Goal: Task Accomplishment & Management: Use online tool/utility

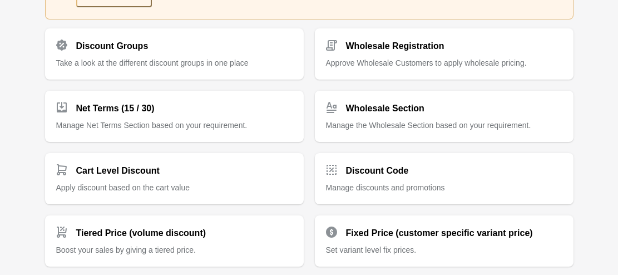
scroll to position [228, 0]
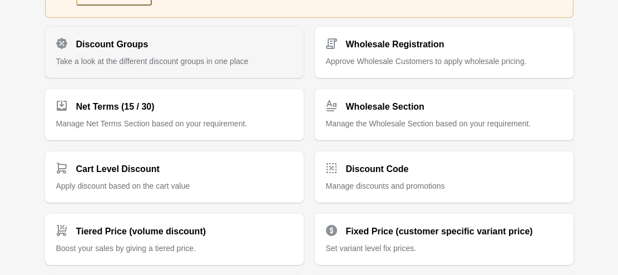
click at [185, 67] on div "Discount Groups Take a look at the different discount groups in one place" at bounding box center [174, 52] width 259 height 51
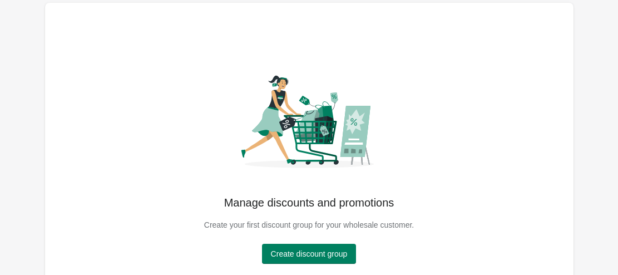
scroll to position [41, 0]
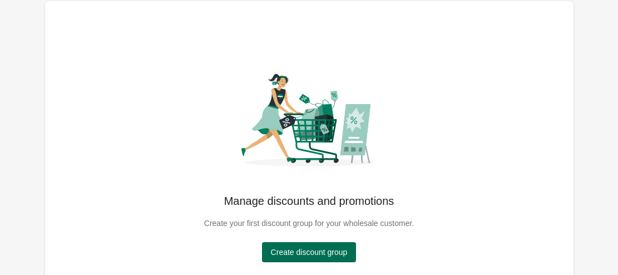
click at [316, 247] on span "Create discount group" at bounding box center [309, 251] width 77 height 9
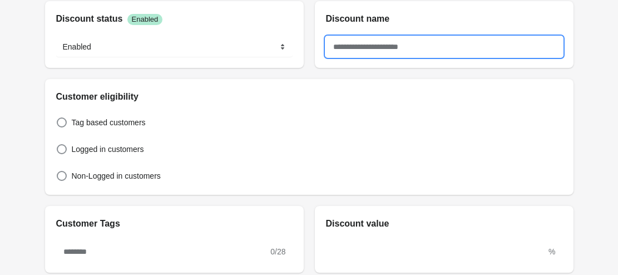
click at [386, 42] on input "text" at bounding box center [444, 47] width 236 height 20
type input "*"
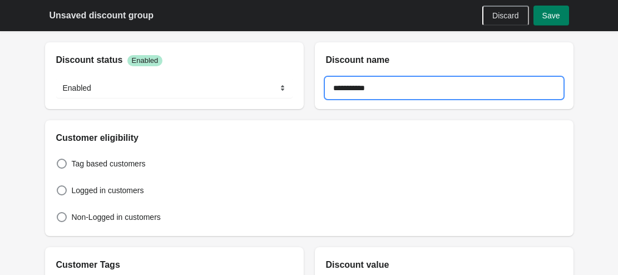
type input "**********"
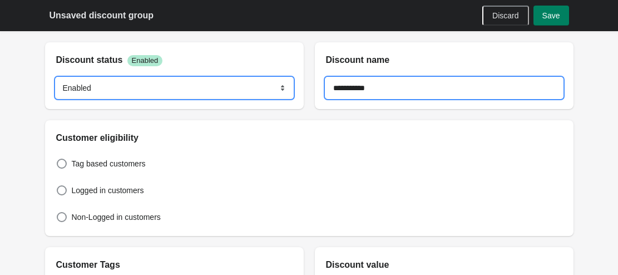
click at [248, 86] on select "******* ********" at bounding box center [174, 88] width 236 height 20
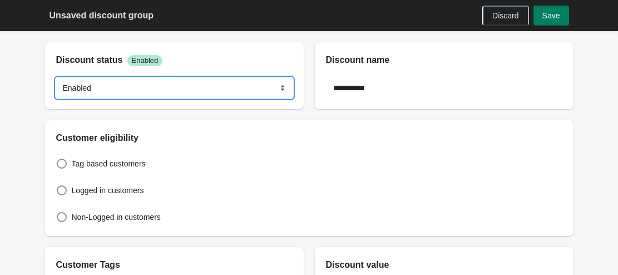
click at [56, 78] on select "******* ********" at bounding box center [174, 88] width 236 height 20
click at [174, 88] on select "******* ********" at bounding box center [174, 88] width 236 height 20
select select "*"
click at [56, 78] on select "******* ********" at bounding box center [174, 88] width 236 height 20
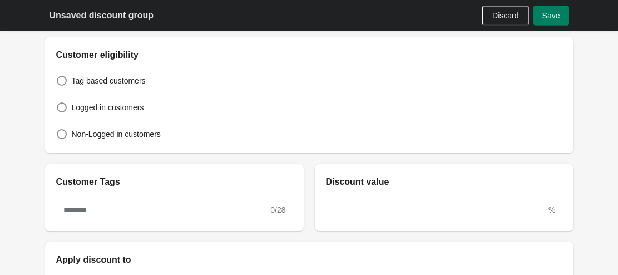
scroll to position [95, 0]
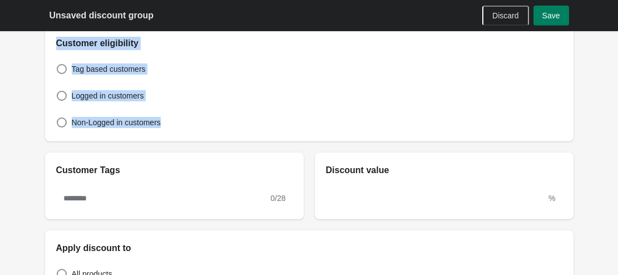
drag, startPoint x: 55, startPoint y: 44, endPoint x: 163, endPoint y: 122, distance: 133.5
click at [163, 122] on div "Customer eligibility Tag based customers Logged in customers Non-Logged in cust…" at bounding box center [309, 84] width 528 height 116
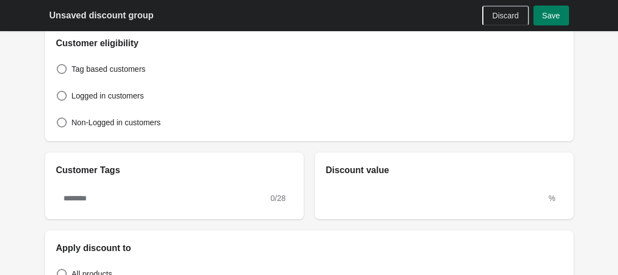
drag, startPoint x: 163, startPoint y: 122, endPoint x: 92, endPoint y: 79, distance: 83.8
click at [92, 79] on div "Tag based customers Logged in customers Non-Logged in customers" at bounding box center [309, 90] width 506 height 80
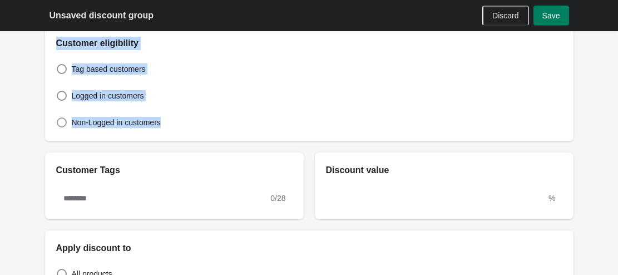
drag, startPoint x: 56, startPoint y: 44, endPoint x: 160, endPoint y: 118, distance: 128.0
click at [160, 118] on div "Customer eligibility Tag based customers Logged in customers Non-Logged in cust…" at bounding box center [309, 84] width 528 height 116
click at [185, 85] on div "Tag based customers Logged in customers Non-Logged in customers" at bounding box center [309, 90] width 506 height 80
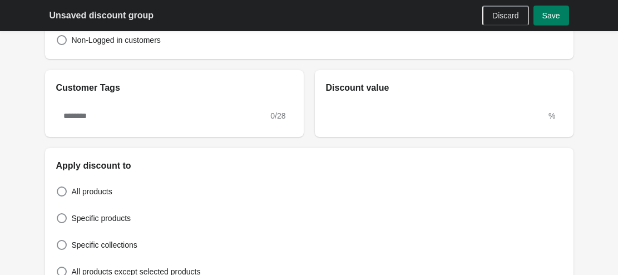
scroll to position [179, 0]
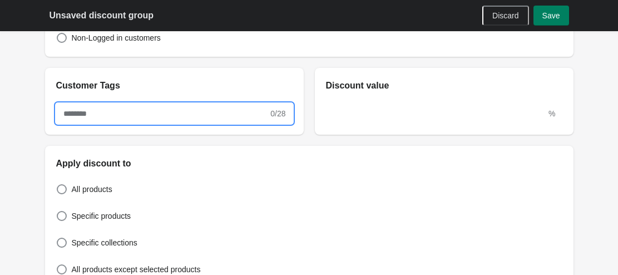
click at [195, 107] on input "text" at bounding box center [162, 113] width 212 height 20
type input "**********"
click at [372, 126] on div "%" at bounding box center [444, 113] width 259 height 42
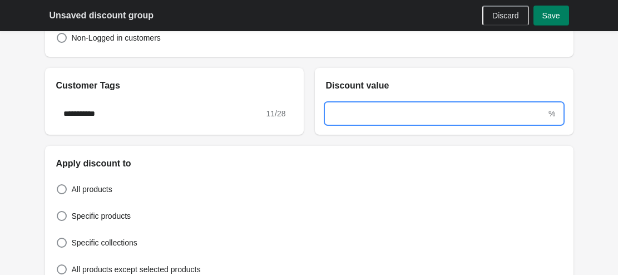
click at [354, 118] on input "text" at bounding box center [436, 113] width 221 height 20
type input "**"
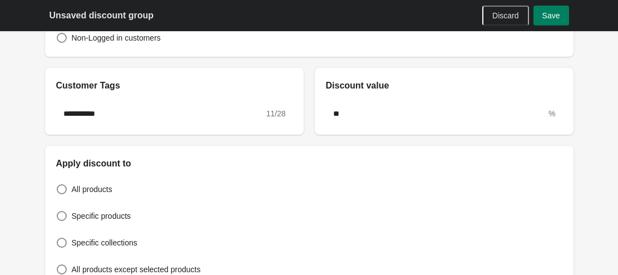
click at [345, 138] on div "**********" at bounding box center [309, 252] width 528 height 797
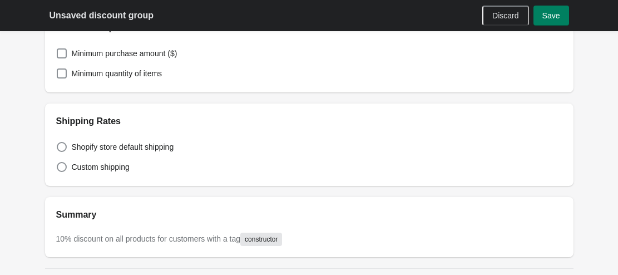
scroll to position [535, 0]
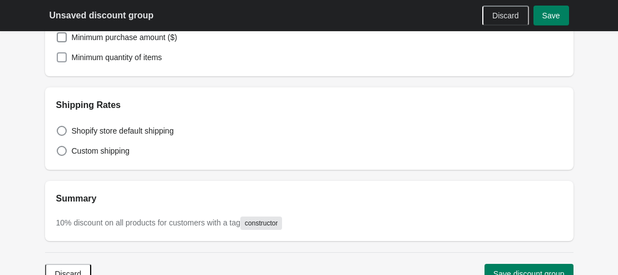
click at [61, 63] on label "Minimum quantity of items" at bounding box center [109, 57] width 106 height 16
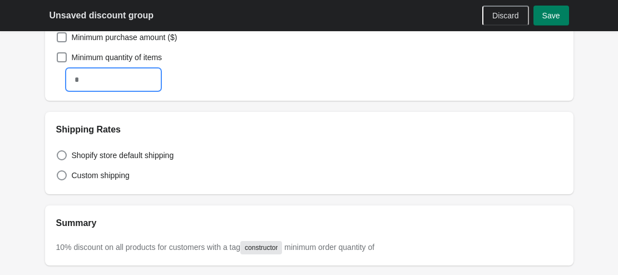
drag, startPoint x: 92, startPoint y: 79, endPoint x: 81, endPoint y: 83, distance: 11.6
click at [81, 83] on input "text" at bounding box center [113, 79] width 92 height 20
type input "*"
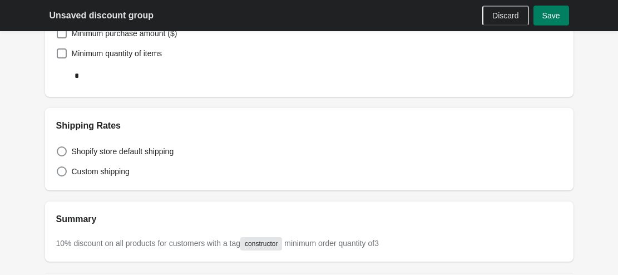
scroll to position [543, 0]
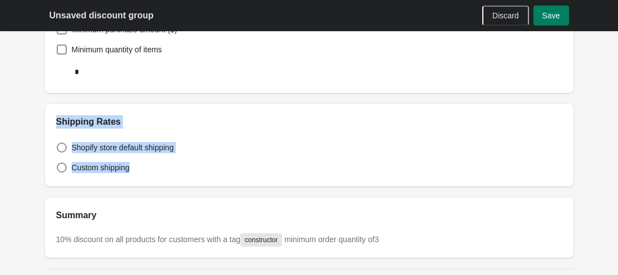
drag, startPoint x: 55, startPoint y: 125, endPoint x: 145, endPoint y: 167, distance: 99.2
click at [145, 167] on div "Shipping Rates Shopify store default shipping Custom shipping" at bounding box center [309, 145] width 528 height 82
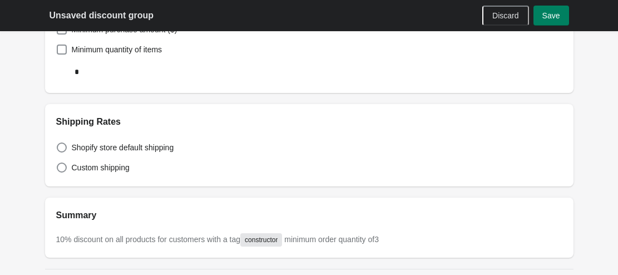
drag, startPoint x: 145, startPoint y: 167, endPoint x: 90, endPoint y: 134, distance: 64.4
click at [90, 134] on div "Shopify store default shipping Custom shipping" at bounding box center [309, 151] width 506 height 47
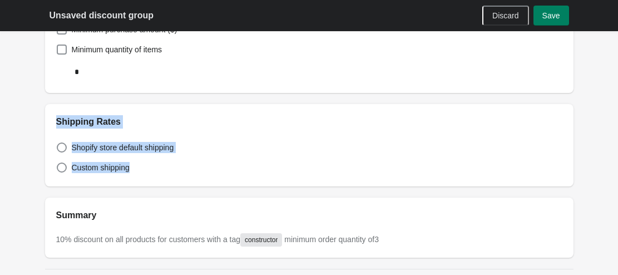
drag, startPoint x: 56, startPoint y: 121, endPoint x: 145, endPoint y: 169, distance: 101.0
click at [145, 169] on div "Shipping Rates Shopify store default shipping Custom shipping" at bounding box center [309, 145] width 528 height 82
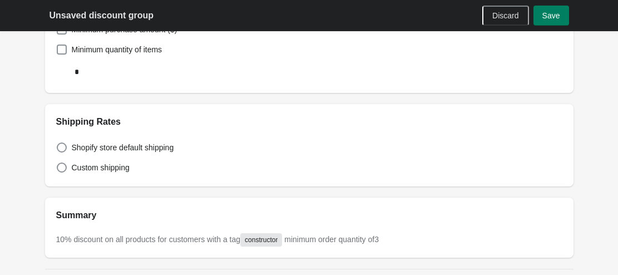
drag, startPoint x: 145, startPoint y: 169, endPoint x: 92, endPoint y: 134, distance: 62.9
click at [92, 134] on div "Shopify store default shipping Custom shipping" at bounding box center [309, 151] width 506 height 47
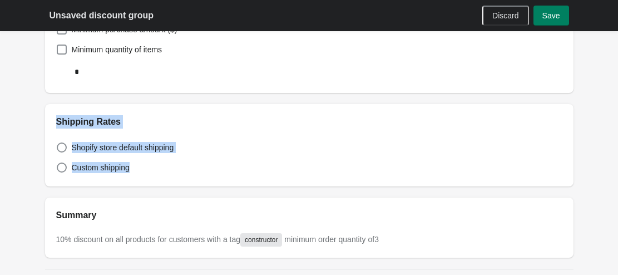
drag, startPoint x: 56, startPoint y: 122, endPoint x: 135, endPoint y: 166, distance: 89.8
click at [135, 166] on div "Shipping Rates Shopify store default shipping Custom shipping" at bounding box center [309, 145] width 528 height 82
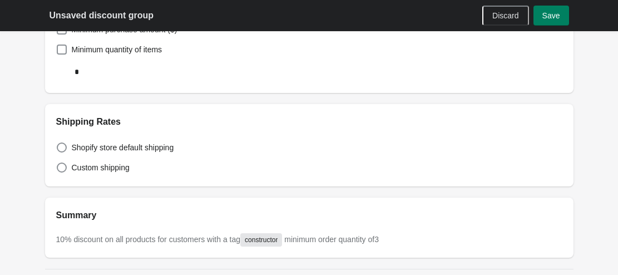
click at [135, 166] on div "Custom shipping" at bounding box center [309, 168] width 506 height 16
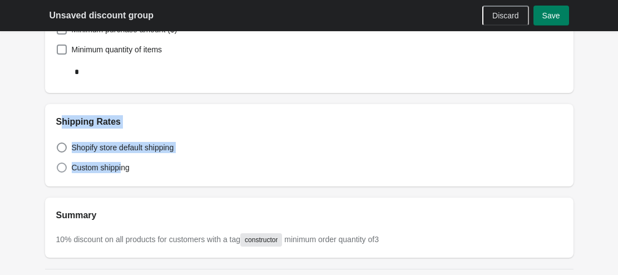
drag, startPoint x: 58, startPoint y: 121, endPoint x: 122, endPoint y: 170, distance: 79.7
click at [122, 170] on div "Shipping Rates Shopify store default shipping Custom shipping" at bounding box center [309, 145] width 528 height 82
click at [151, 133] on div "Shopify store default shipping Custom shipping" at bounding box center [309, 151] width 506 height 47
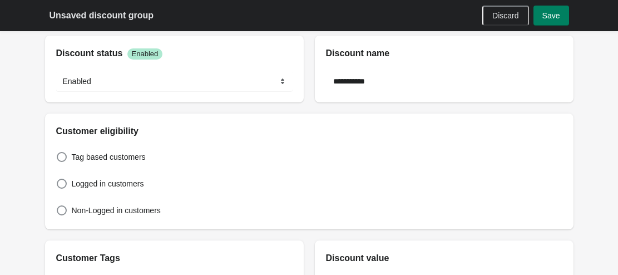
scroll to position [0, 0]
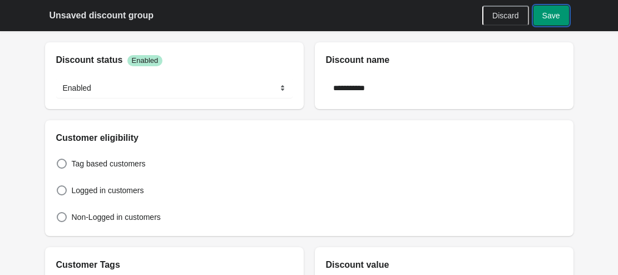
click at [561, 14] on button "Save" at bounding box center [551, 16] width 36 height 20
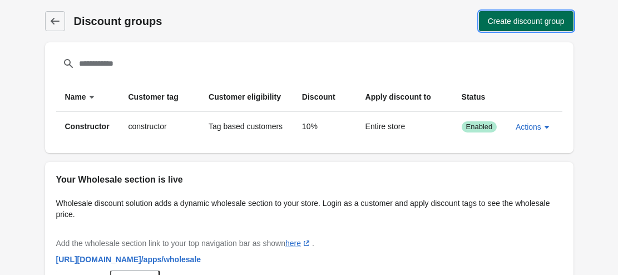
click at [516, 18] on span "Create discount group" at bounding box center [526, 21] width 77 height 9
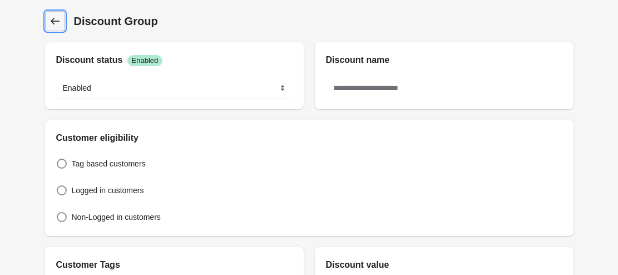
click at [56, 17] on icon at bounding box center [54, 21] width 11 height 11
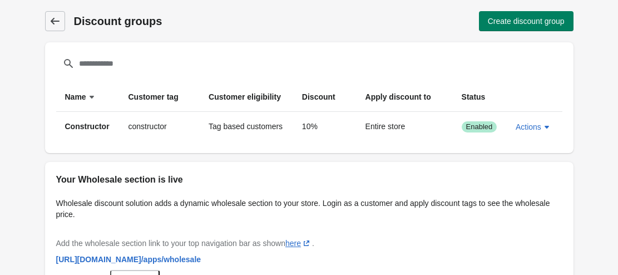
click at [60, 20] on icon at bounding box center [54, 21] width 11 height 11
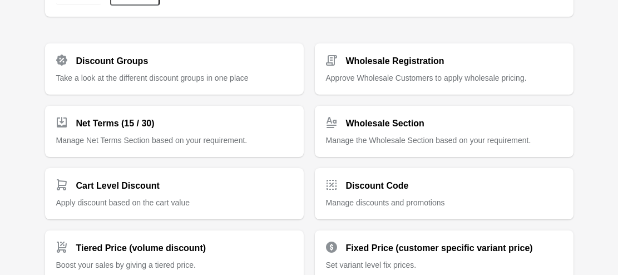
scroll to position [136, 0]
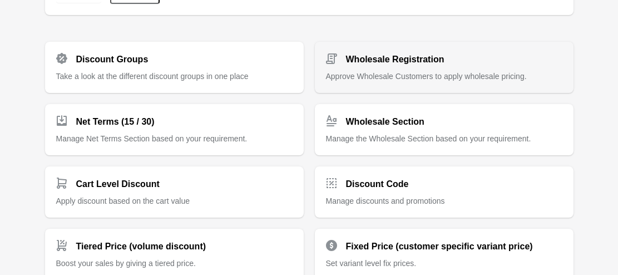
click at [462, 64] on div "Wholesale Registration" at bounding box center [439, 55] width 245 height 22
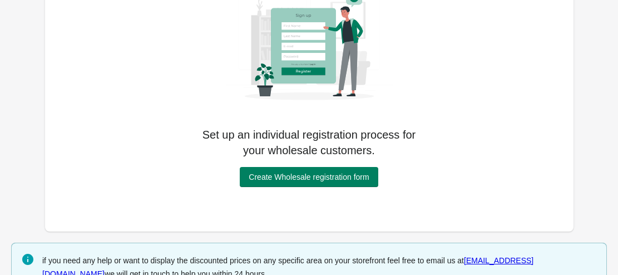
scroll to position [110, 0]
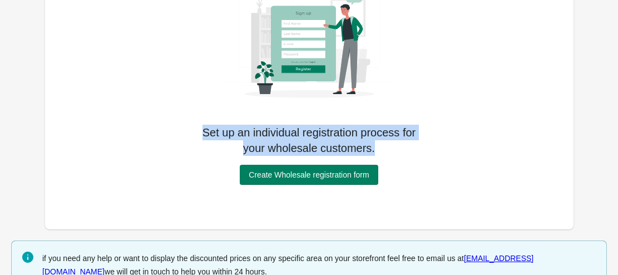
drag, startPoint x: 187, startPoint y: 124, endPoint x: 382, endPoint y: 143, distance: 195.5
click at [382, 143] on div "Set up an individual registration process for your wholesale customers. Create …" at bounding box center [309, 70] width 506 height 230
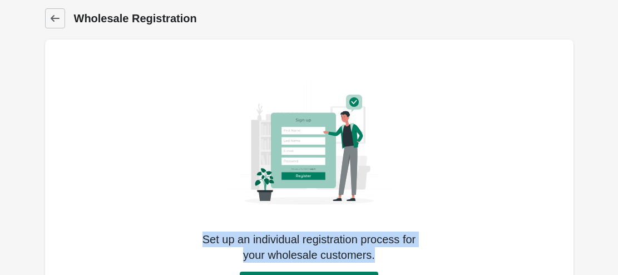
scroll to position [0, 0]
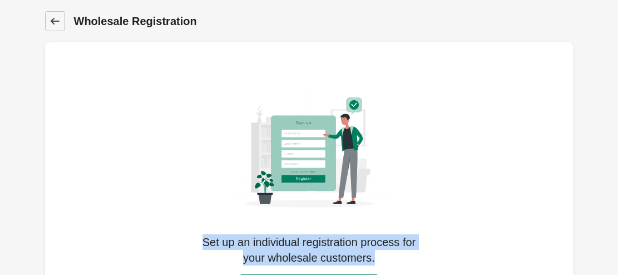
click at [53, 26] on icon at bounding box center [54, 21] width 11 height 11
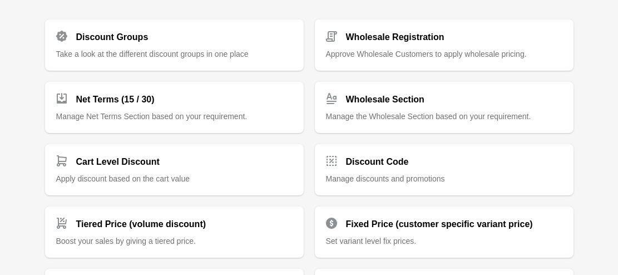
scroll to position [161, 0]
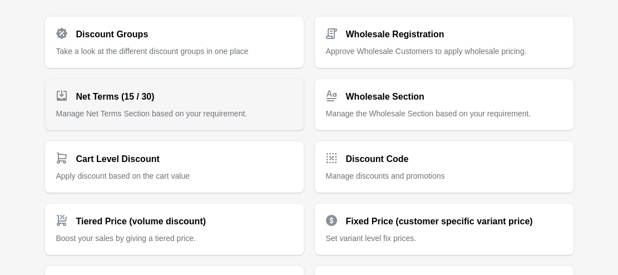
click at [147, 122] on div "Net Terms (15 / 30) Manage Net Terms Section based on your requirement." at bounding box center [174, 104] width 259 height 51
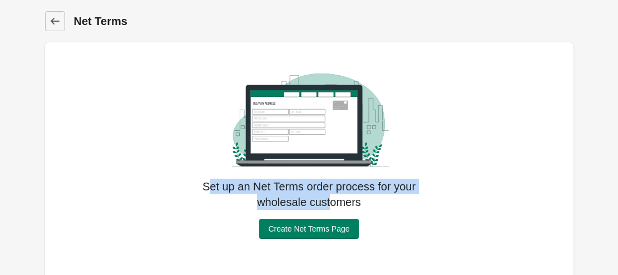
drag, startPoint x: 207, startPoint y: 183, endPoint x: 331, endPoint y: 201, distance: 125.2
click at [331, 201] on p "Set up an Net Terms order process for your wholesale customers" at bounding box center [309, 193] width 222 height 31
drag, startPoint x: 203, startPoint y: 191, endPoint x: 365, endPoint y: 204, distance: 162.3
click at [365, 204] on p "Set up an Net Terms order process for your wholesale customers" at bounding box center [309, 193] width 222 height 31
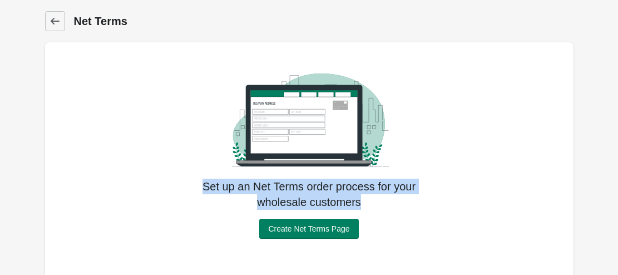
click at [600, 148] on div "Dashboard Net Terms Set up an Net Terms order process for your wholesale custom…" at bounding box center [309, 177] width 618 height 355
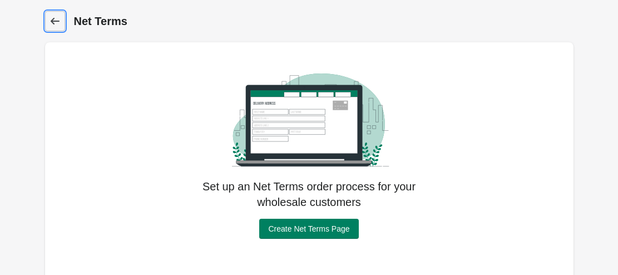
click at [52, 22] on icon at bounding box center [54, 21] width 9 height 7
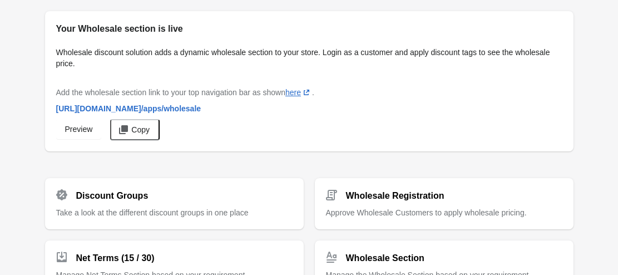
scroll to position [240, 0]
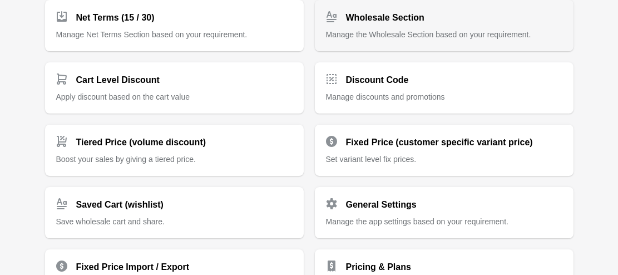
click at [448, 32] on span "Manage the Wholesale Section based on your requirement." at bounding box center [428, 34] width 205 height 9
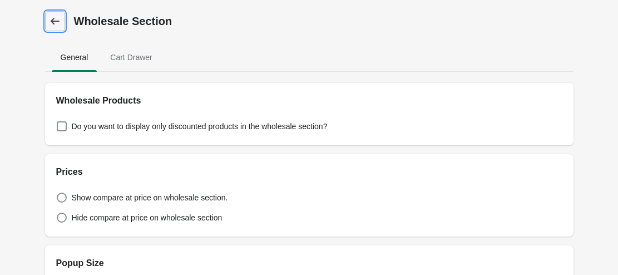
click at [50, 25] on icon at bounding box center [54, 21] width 11 height 11
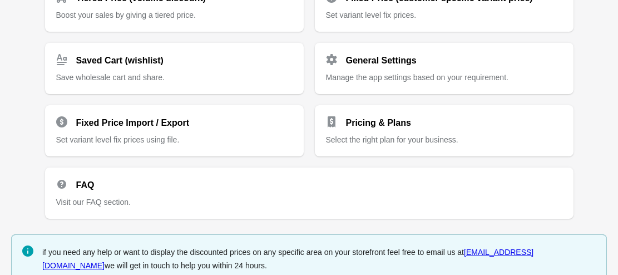
scroll to position [404, 0]
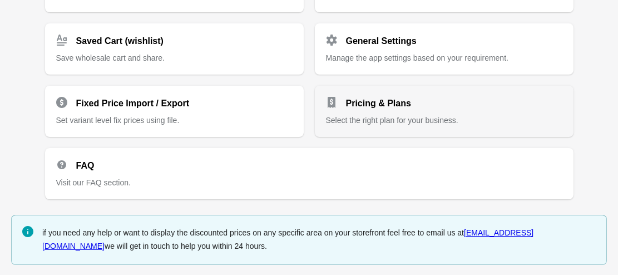
click at [339, 135] on div "Pricing & Plans Select the right plan for your business." at bounding box center [444, 111] width 259 height 51
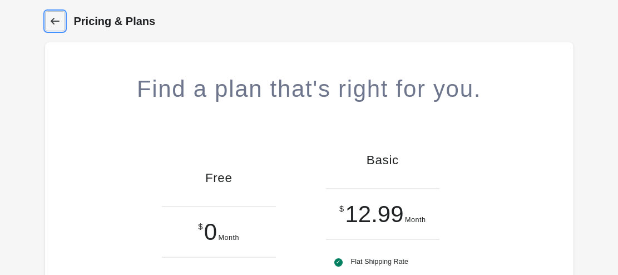
click at [53, 14] on link "Dashboard" at bounding box center [55, 21] width 20 height 20
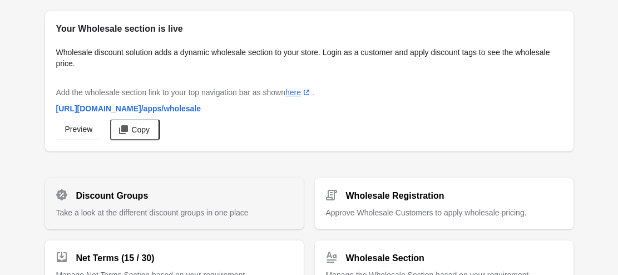
click at [215, 197] on div "Discount Groups" at bounding box center [169, 191] width 245 height 22
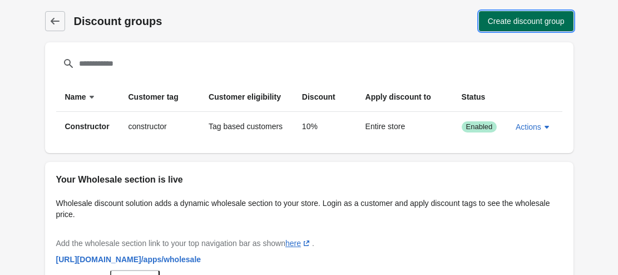
click at [531, 27] on button "Create discount group" at bounding box center [526, 21] width 95 height 20
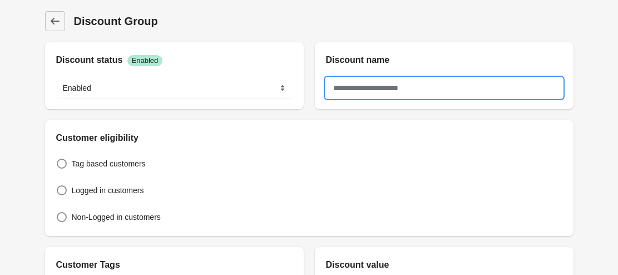
click at [360, 82] on input "text" at bounding box center [444, 88] width 236 height 20
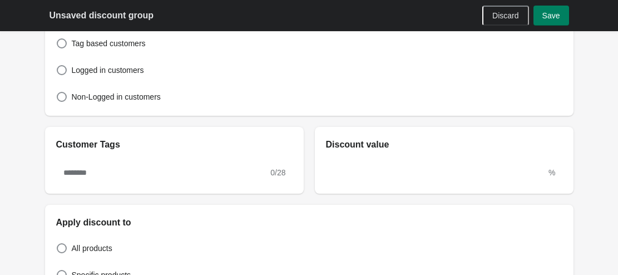
scroll to position [143, 0]
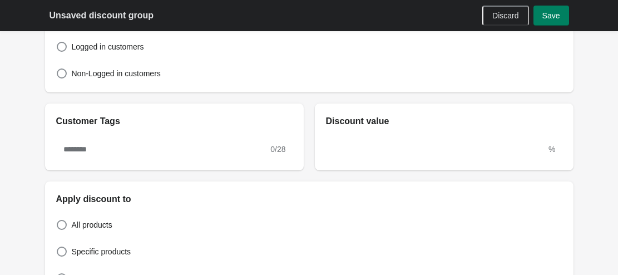
type input "********"
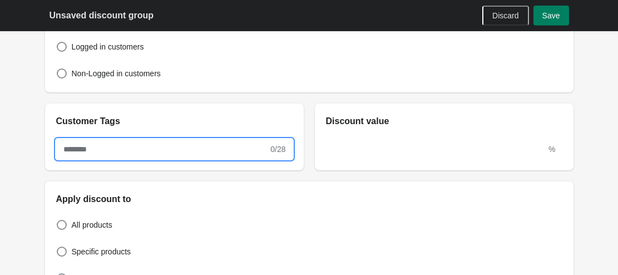
click at [205, 151] on input "text" at bounding box center [162, 149] width 212 height 20
type input "*******"
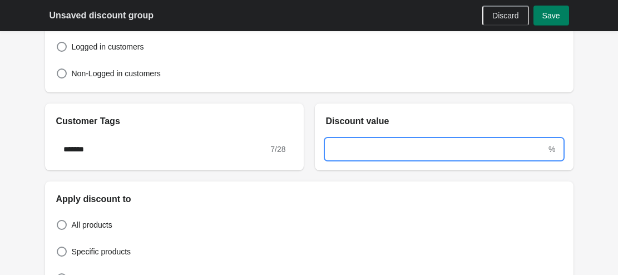
click at [358, 157] on input "text" at bounding box center [436, 149] width 221 height 20
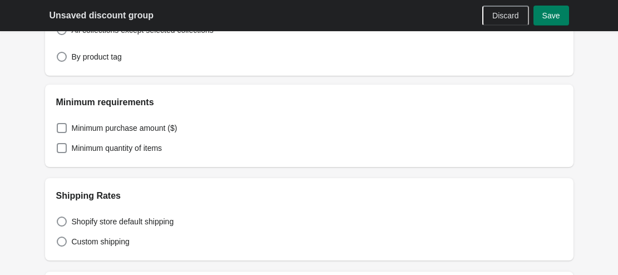
scroll to position [443, 0]
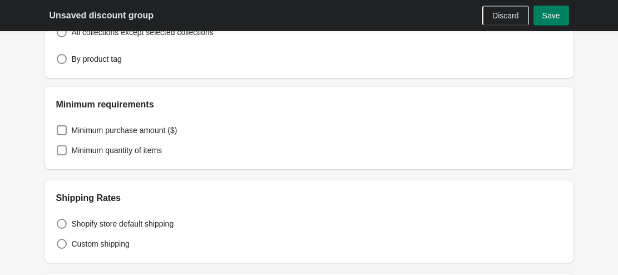
type input "*"
click at [155, 154] on span "Minimum quantity of items" at bounding box center [117, 150] width 91 height 11
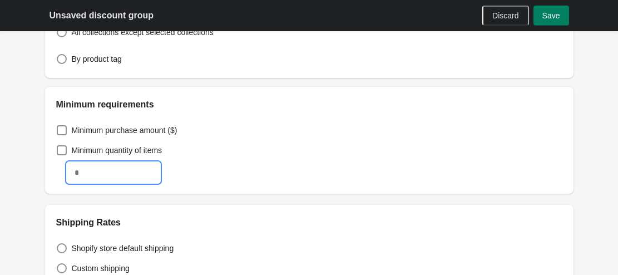
click at [96, 176] on input "text" at bounding box center [113, 172] width 92 height 20
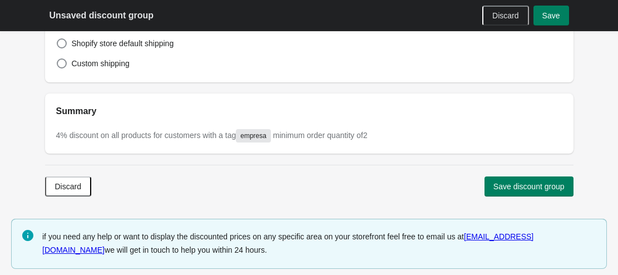
scroll to position [649, 0]
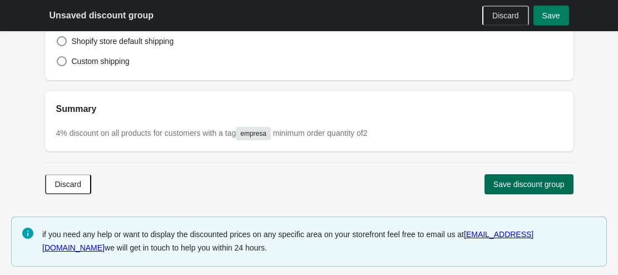
type input "*"
click at [508, 177] on button "Save discount group" at bounding box center [528, 184] width 89 height 20
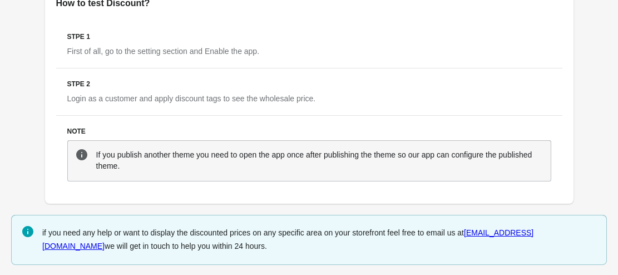
scroll to position [326, 0]
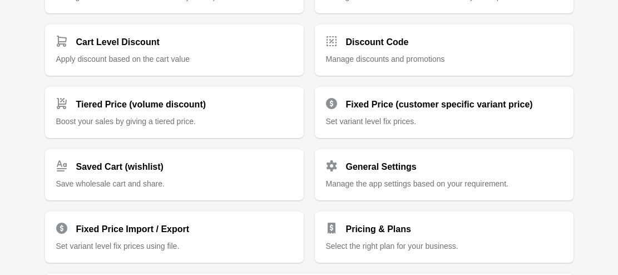
scroll to position [404, 0]
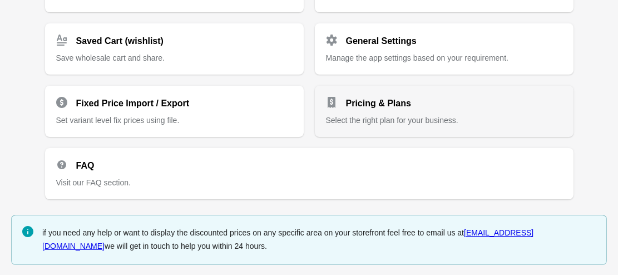
click at [420, 123] on span "Select the right plan for your business." at bounding box center [392, 120] width 132 height 9
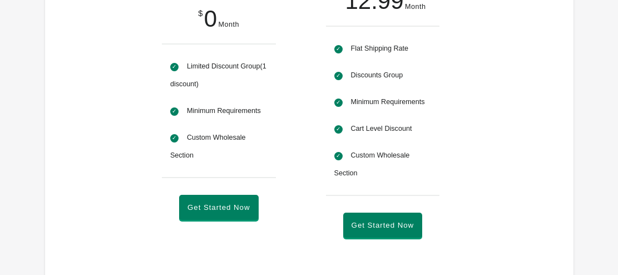
scroll to position [238, 0]
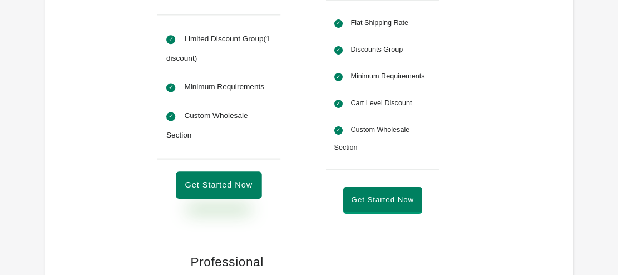
click at [222, 182] on button "Get Started Now" at bounding box center [219, 185] width 86 height 27
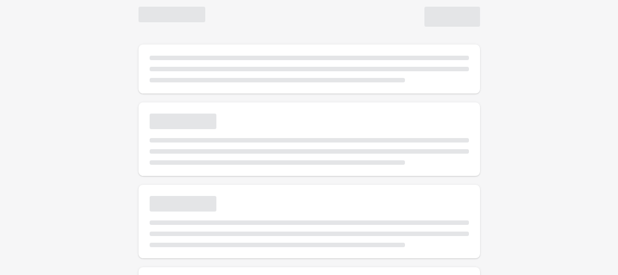
scroll to position [0, 0]
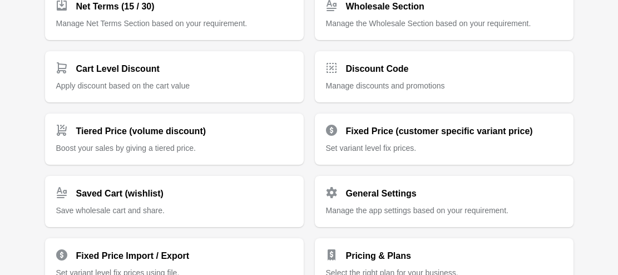
scroll to position [296, 0]
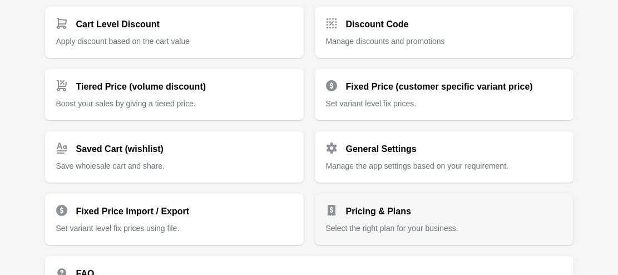
click at [416, 212] on div "Pricing & Plans" at bounding box center [439, 207] width 245 height 22
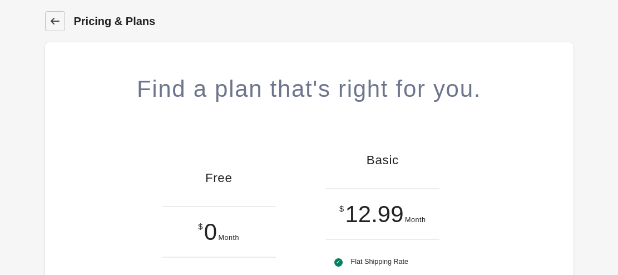
click at [59, 15] on link "Dashboard" at bounding box center [55, 21] width 20 height 20
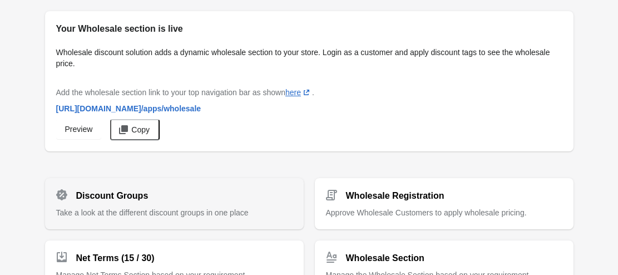
click at [200, 192] on div "Discount Groups" at bounding box center [169, 191] width 245 height 22
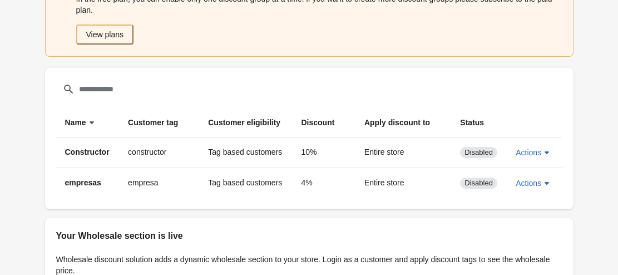
scroll to position [82, 0]
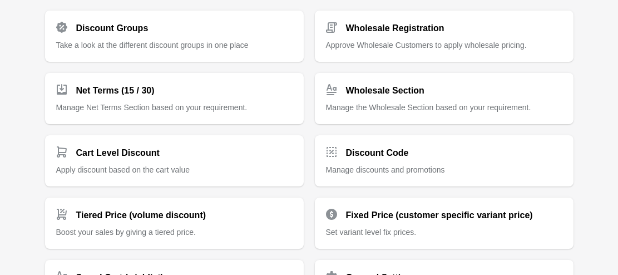
scroll to position [404, 0]
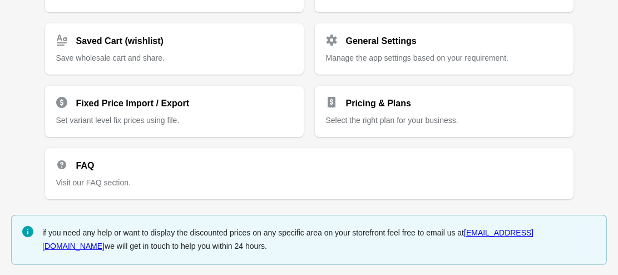
click at [512, 234] on link "[EMAIL_ADDRESS][DOMAIN_NAME]" at bounding box center [287, 239] width 491 height 22
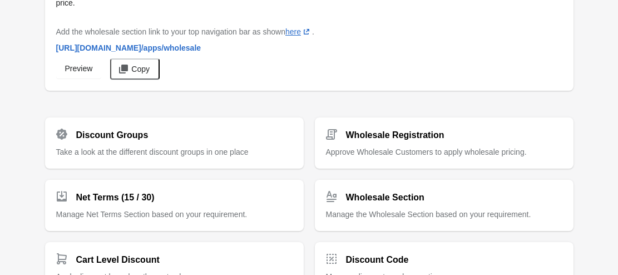
scroll to position [0, 0]
